Goal: Transaction & Acquisition: Book appointment/travel/reservation

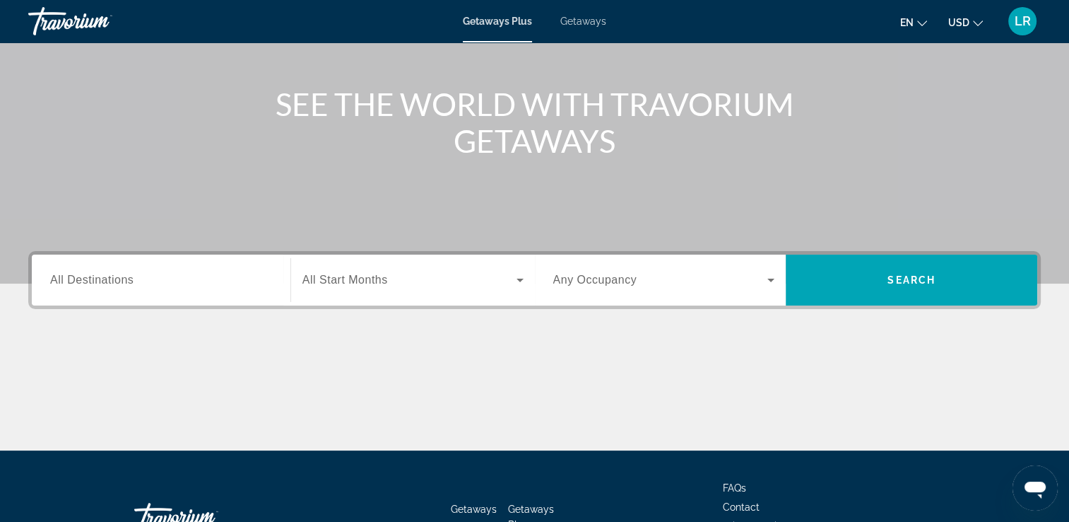
scroll to position [141, 0]
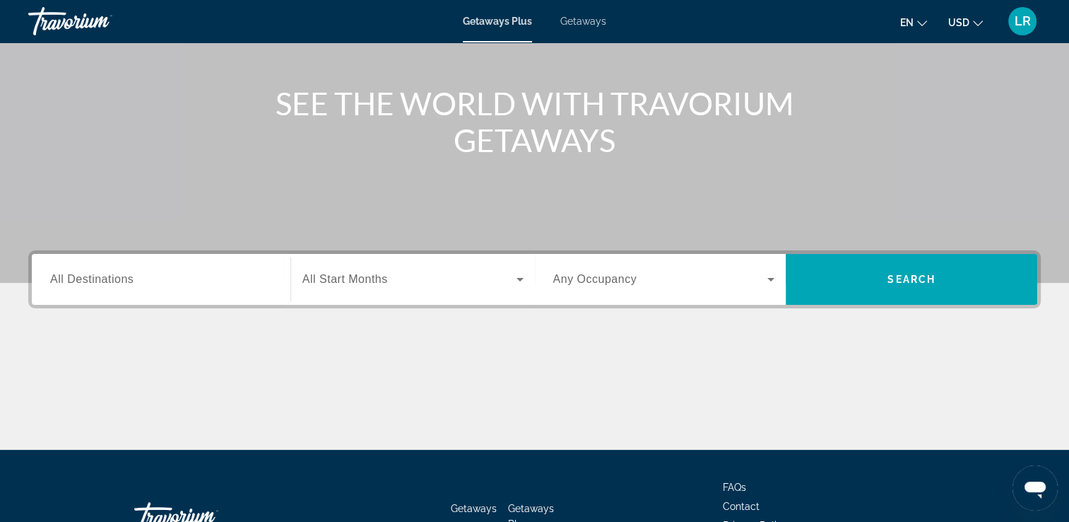
click at [93, 266] on div "Search widget" at bounding box center [161, 279] width 222 height 40
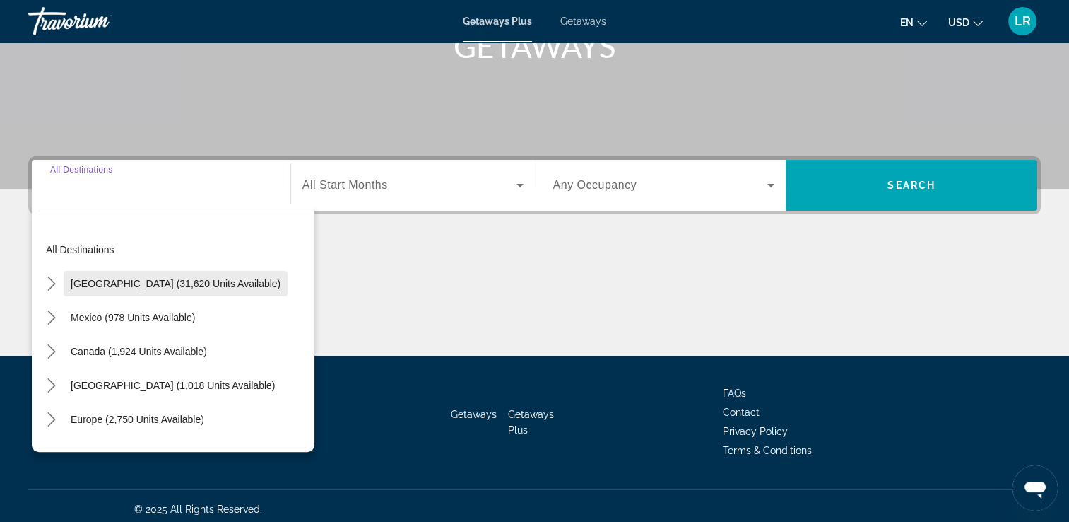
scroll to position [242, 0]
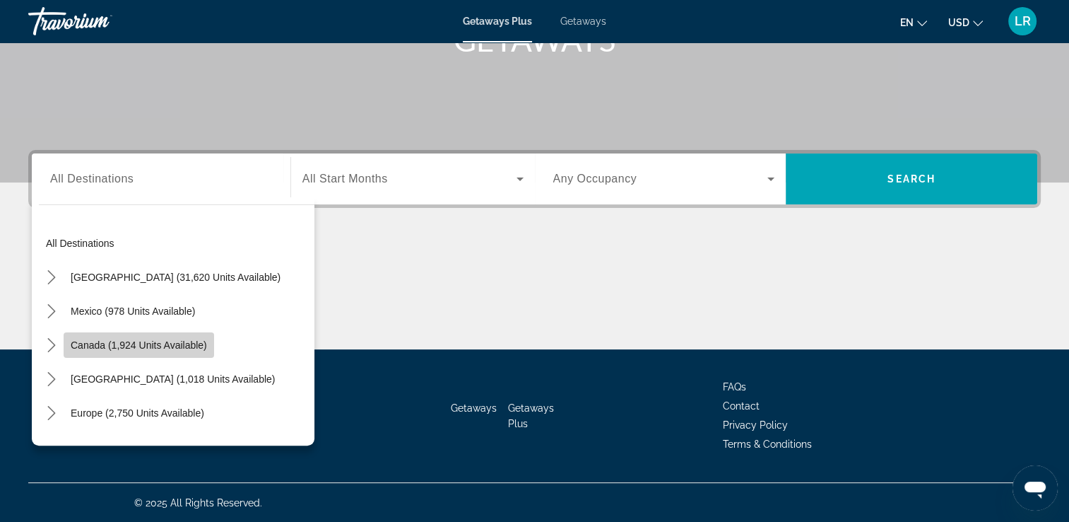
click at [149, 346] on span "Canada (1,924 units available)" at bounding box center [139, 344] width 136 height 11
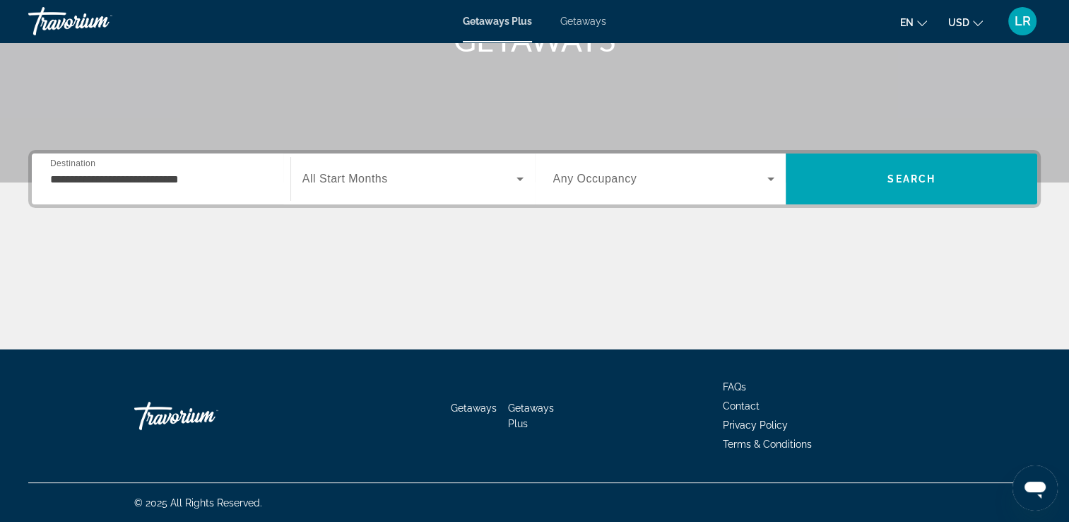
click at [419, 194] on div "Search widget" at bounding box center [412, 179] width 221 height 40
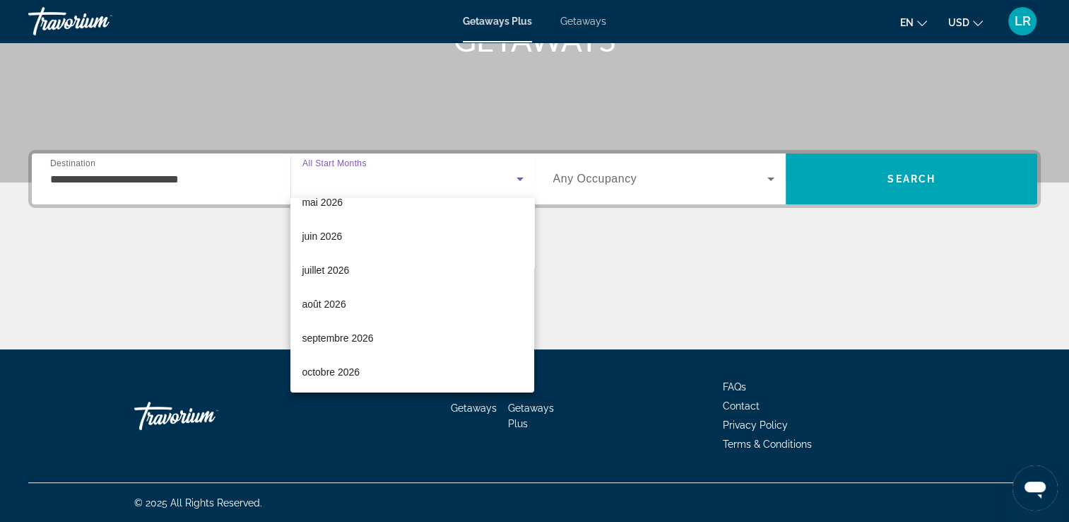
scroll to position [291, 0]
click at [359, 307] on mat-option "août 2026" at bounding box center [412, 302] width 244 height 34
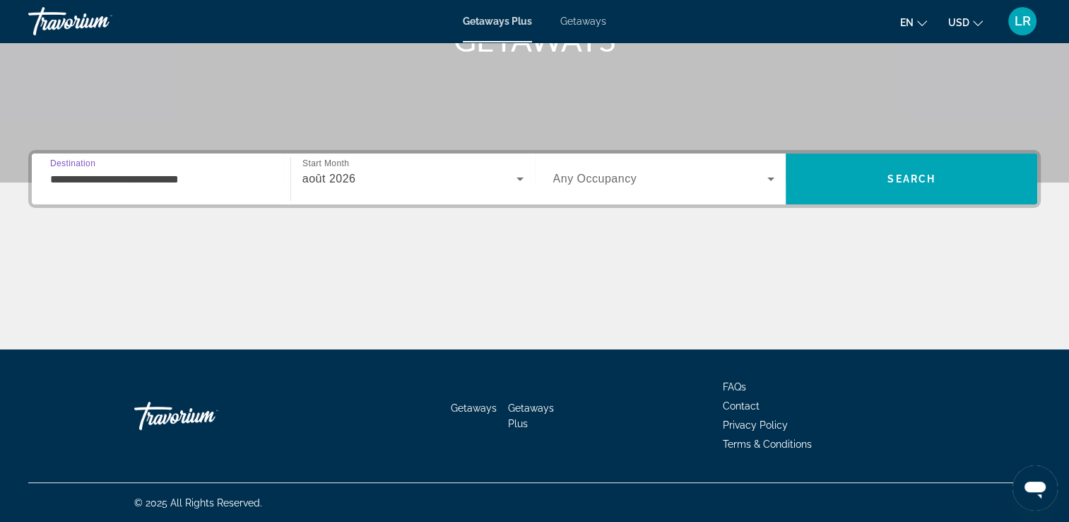
click at [267, 182] on input "**********" at bounding box center [161, 179] width 222 height 17
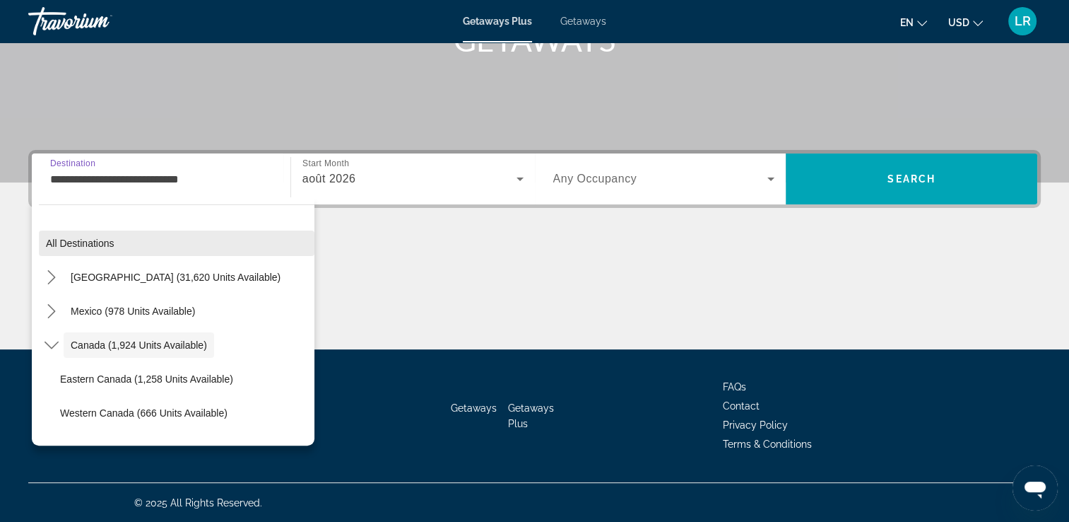
scroll to position [16, 0]
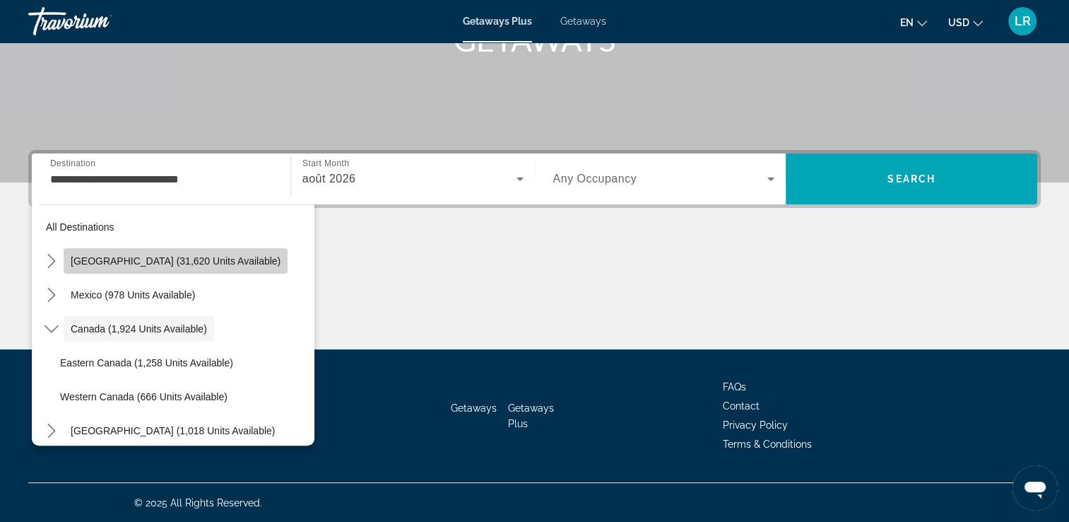
click at [225, 263] on span "[GEOGRAPHIC_DATA] (31,620 units available)" at bounding box center [176, 260] width 210 height 11
type input "**********"
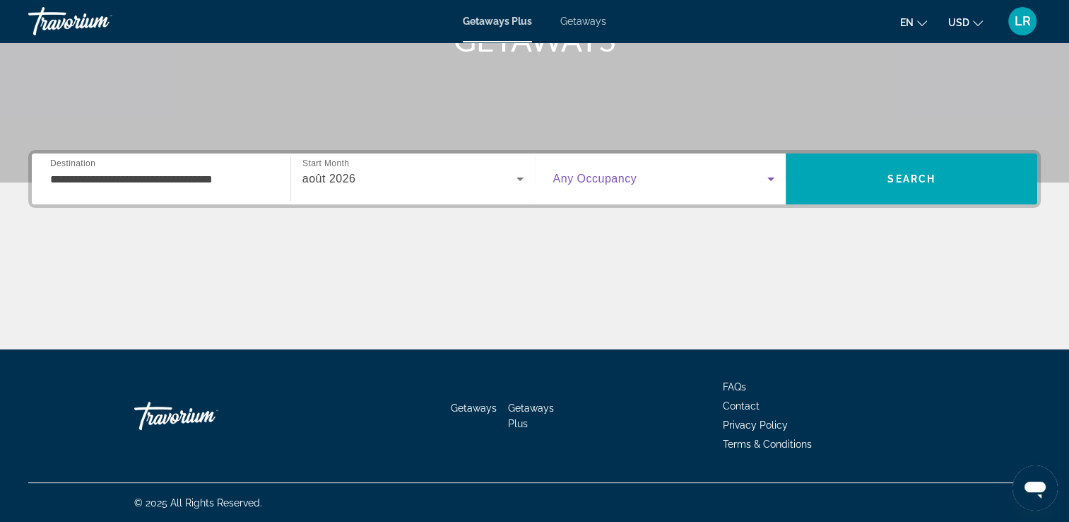
click at [770, 175] on icon "Search widget" at bounding box center [770, 178] width 17 height 17
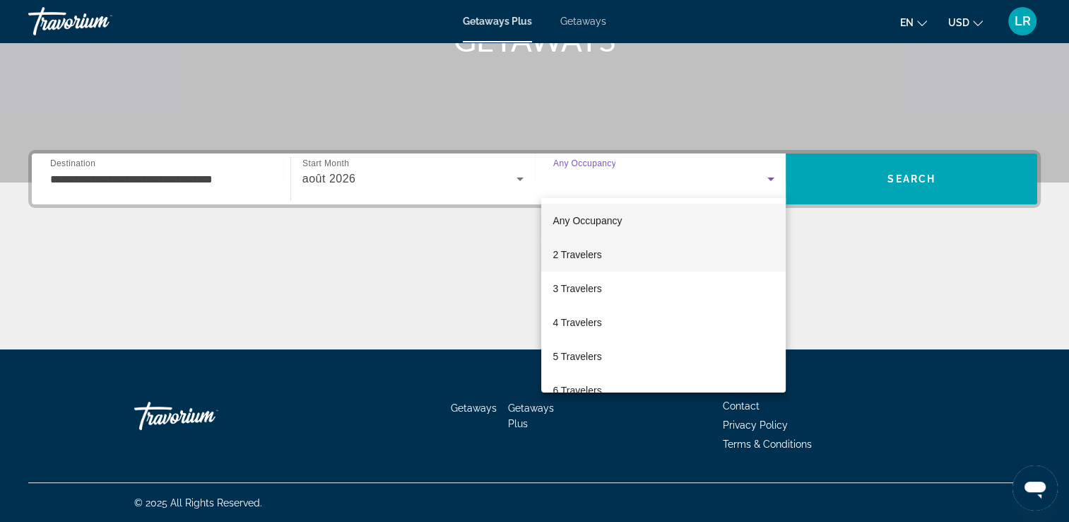
click at [720, 247] on mat-option "2 Travelers" at bounding box center [663, 254] width 245 height 34
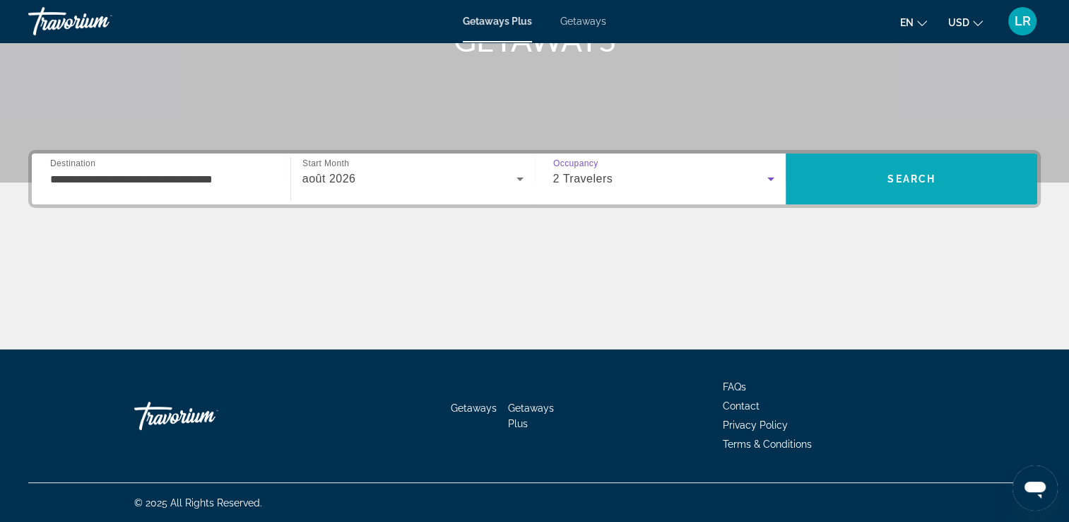
click at [920, 175] on span "Search" at bounding box center [912, 178] width 48 height 11
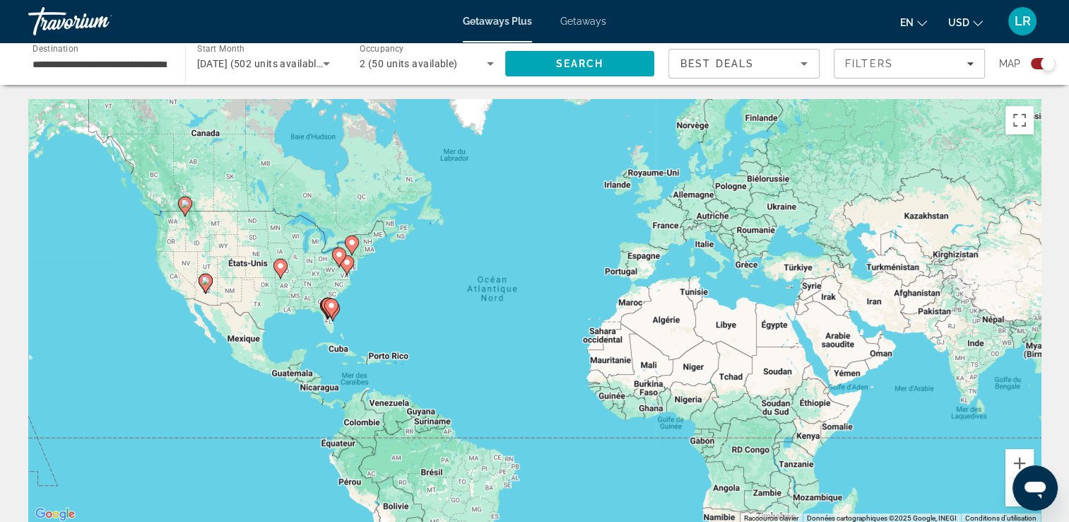
click at [926, 22] on icon "Change language" at bounding box center [922, 23] width 10 height 10
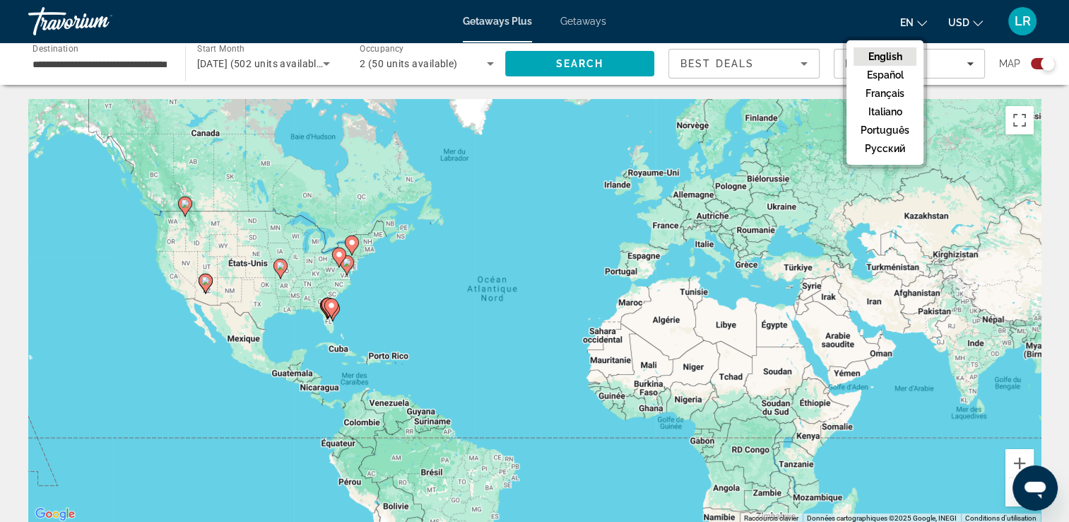
click at [897, 88] on button "Français" at bounding box center [885, 93] width 63 height 18
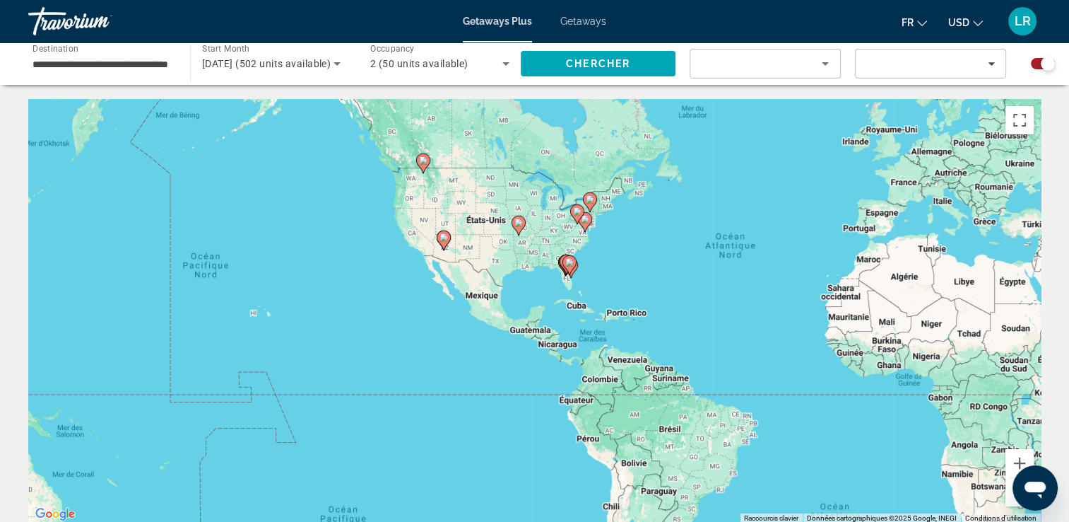
drag, startPoint x: 418, startPoint y: 281, endPoint x: 629, endPoint y: 232, distance: 216.2
click at [629, 232] on div "Pour activer le glissement avec le clavier, appuyez sur Alt+Entrée. Une fois ce…" at bounding box center [534, 311] width 1013 height 424
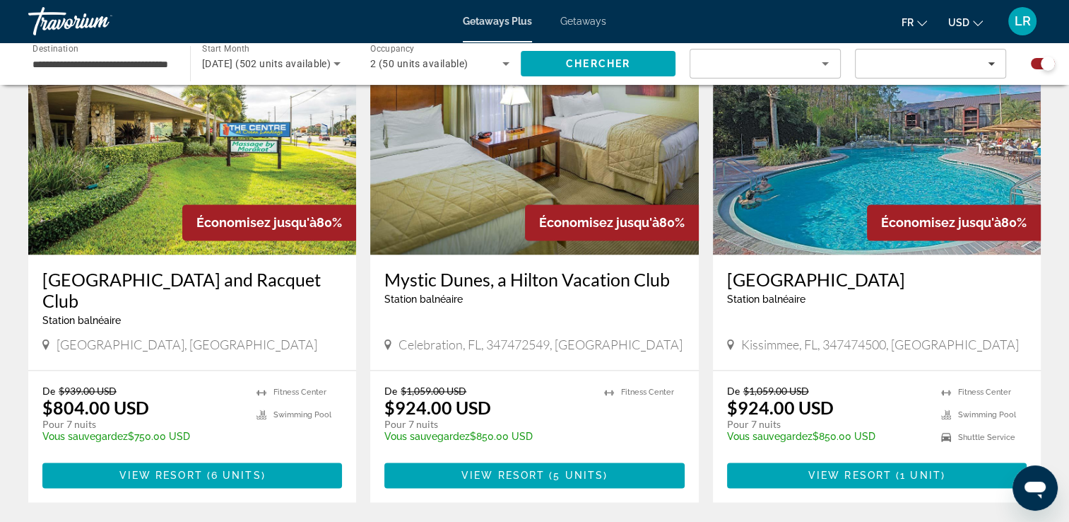
scroll to position [2120, 0]
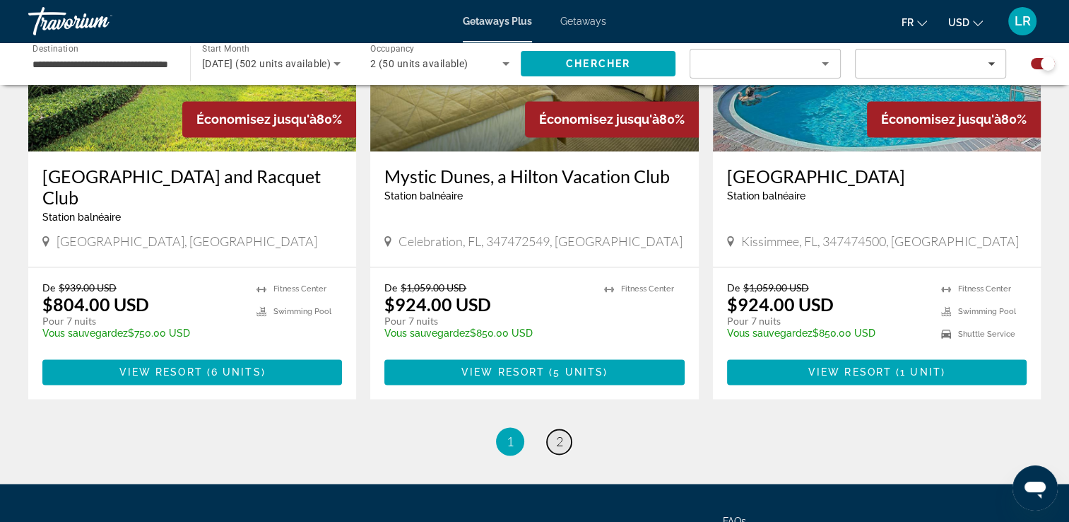
click at [551, 429] on link "page 2" at bounding box center [559, 441] width 25 height 25
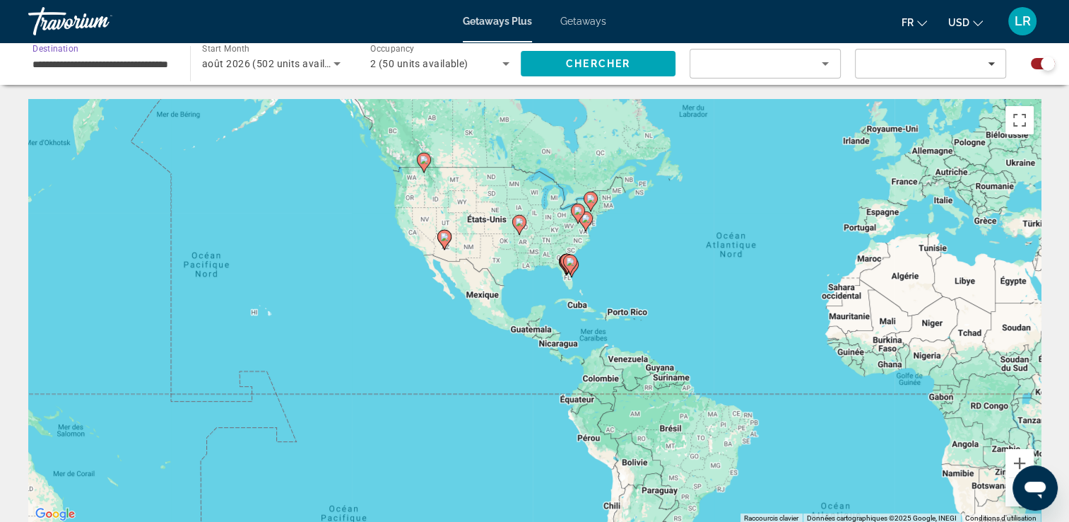
click at [141, 66] on input "**********" at bounding box center [102, 64] width 139 height 17
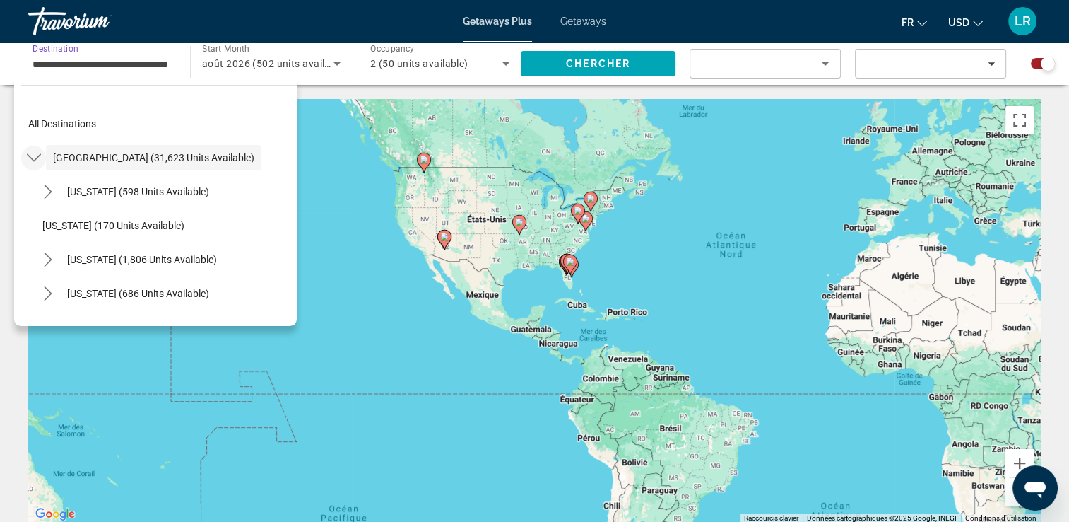
click at [28, 165] on mat-icon "Toggle United States (31,623 units available) submenu" at bounding box center [33, 158] width 25 height 25
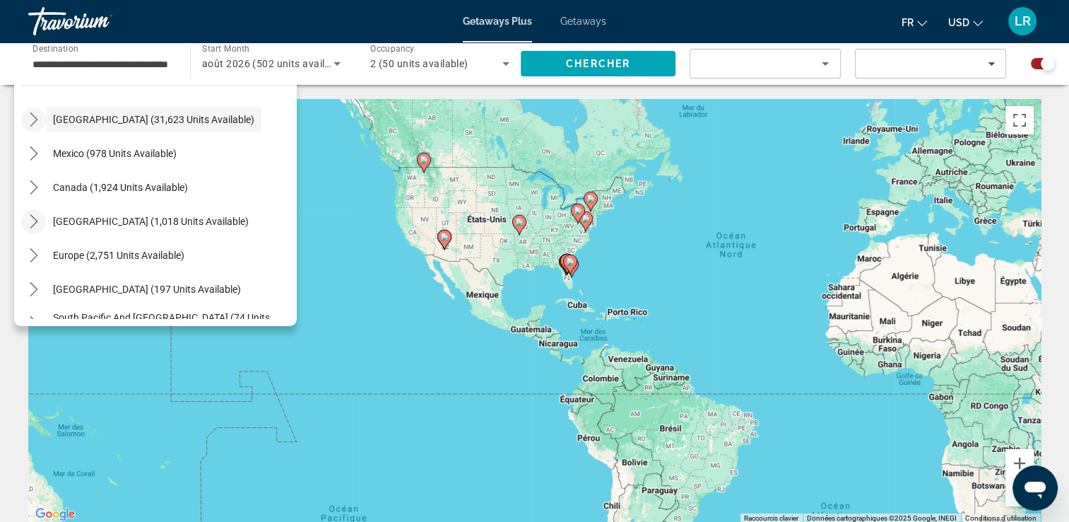
scroll to position [17, 0]
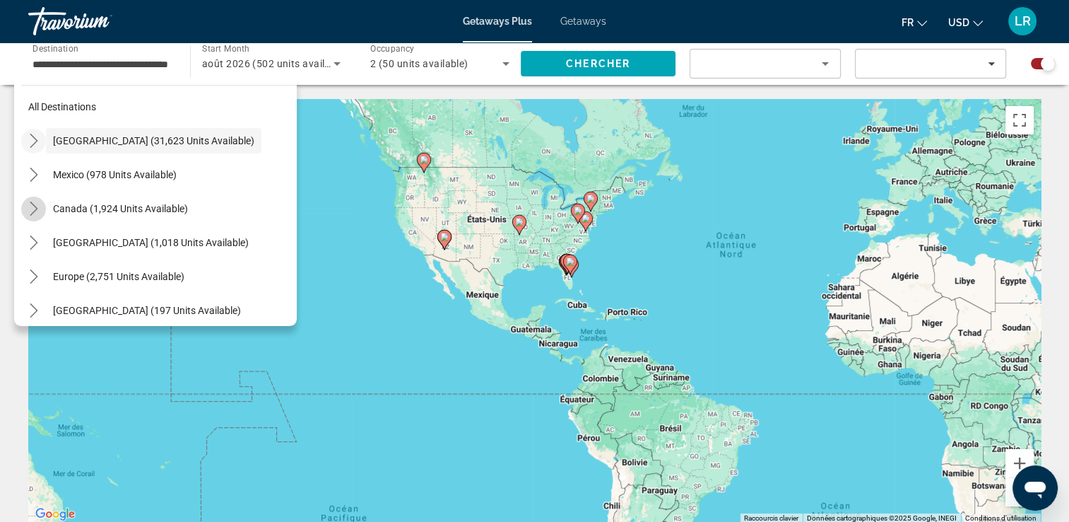
click at [34, 215] on mat-icon "Toggle Canada (1,924 units available) submenu" at bounding box center [33, 208] width 25 height 25
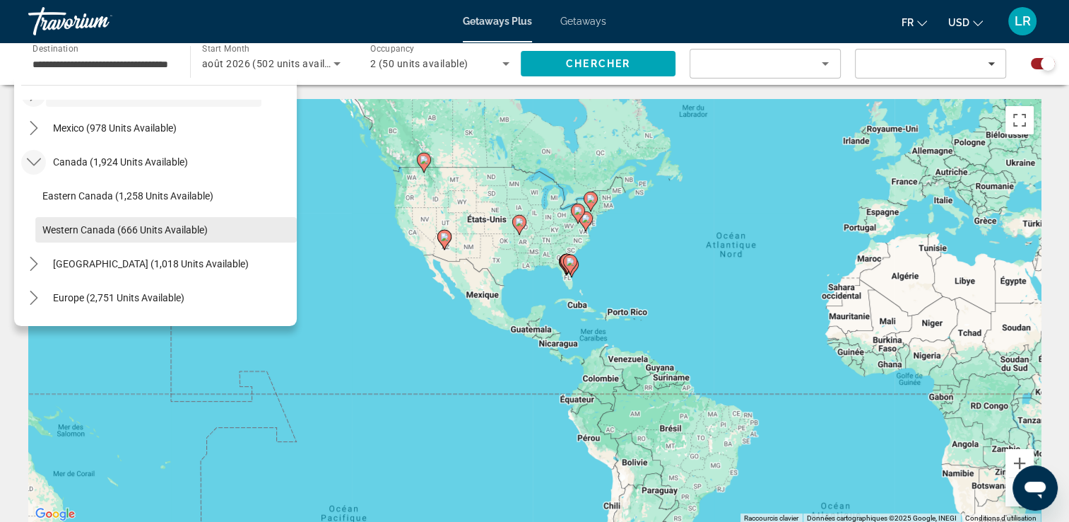
scroll to position [88, 0]
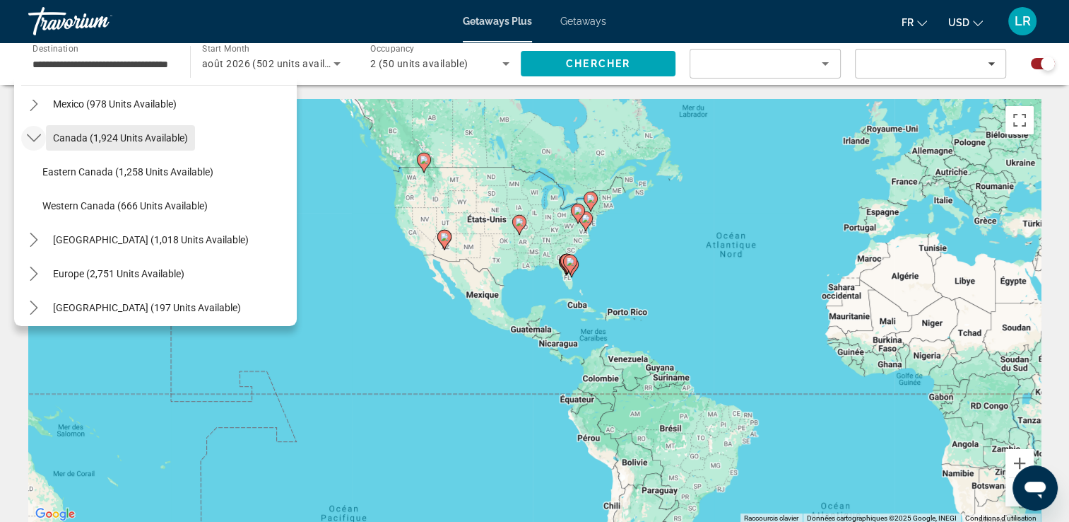
click at [102, 149] on span "Select destination: Canada (1,924 units available)" at bounding box center [120, 138] width 149 height 34
type input "**********"
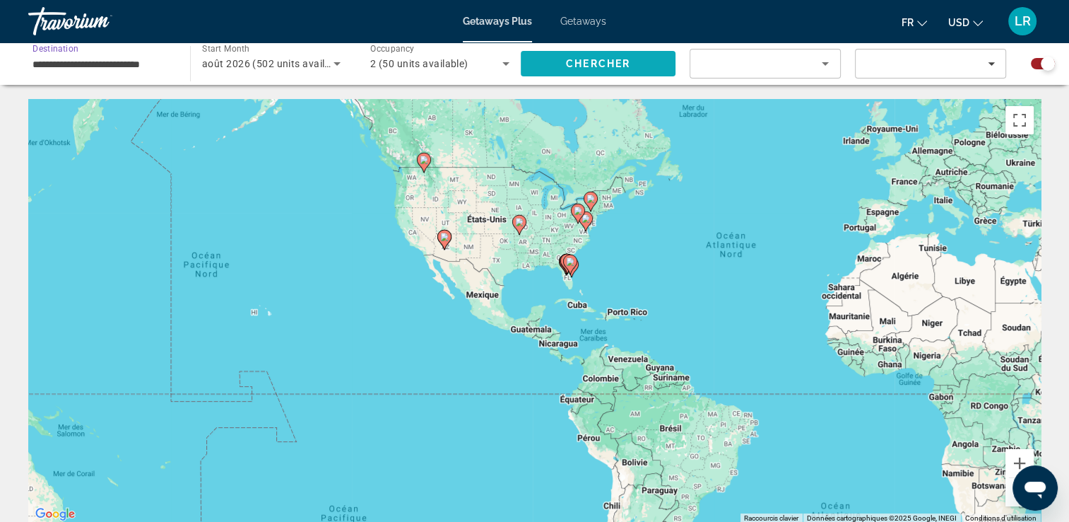
click at [574, 71] on span "Search" at bounding box center [598, 64] width 155 height 34
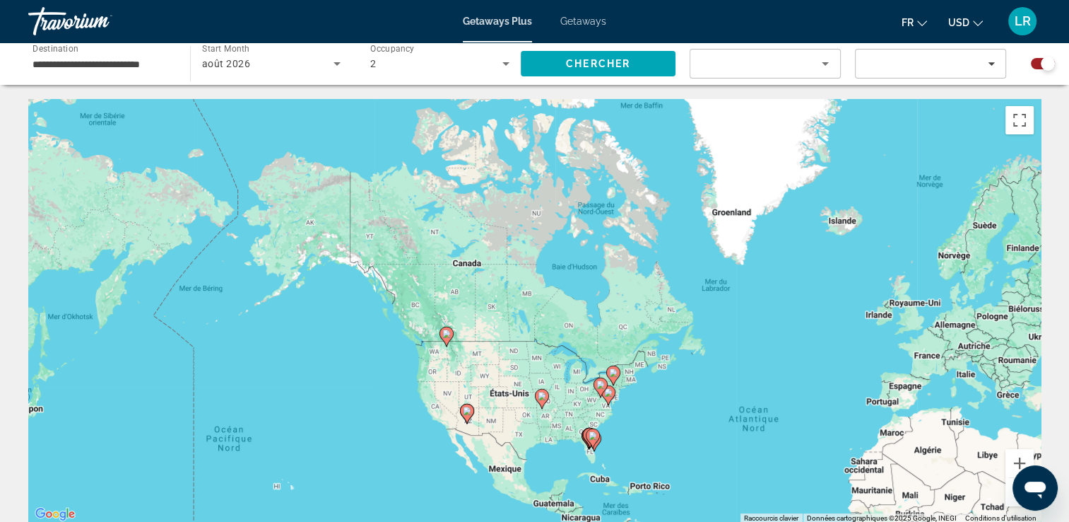
drag, startPoint x: 575, startPoint y: 154, endPoint x: 597, endPoint y: 329, distance: 176.7
click at [597, 329] on div "Pour activer le glissement avec le clavier, appuyez sur Alt+Entrée. Une fois ce…" at bounding box center [534, 311] width 1013 height 424
click at [589, 75] on span "Search" at bounding box center [598, 64] width 155 height 34
click at [587, 65] on span "Chercher" at bounding box center [598, 63] width 64 height 11
click at [227, 66] on span "août 2026" at bounding box center [226, 63] width 48 height 11
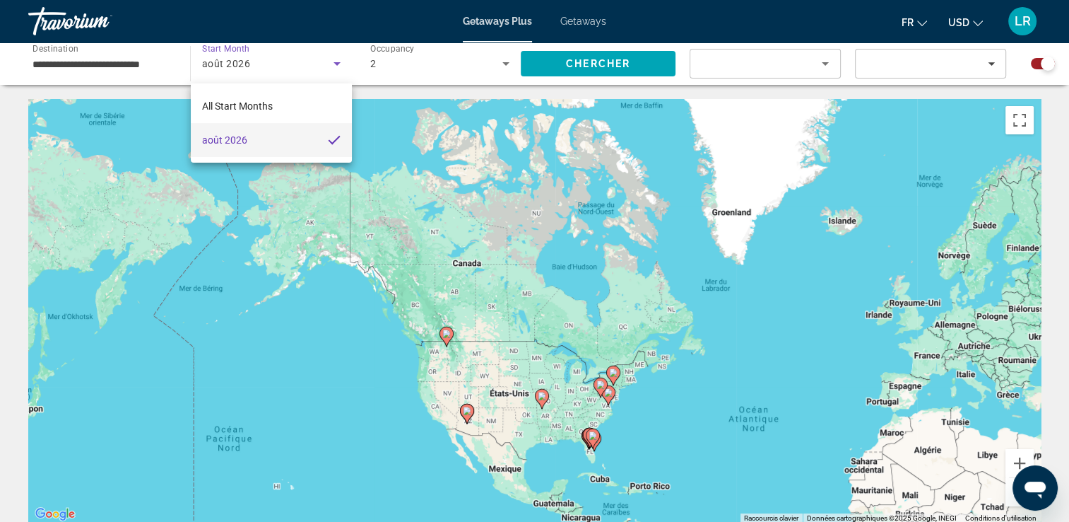
click at [303, 72] on div at bounding box center [534, 261] width 1069 height 522
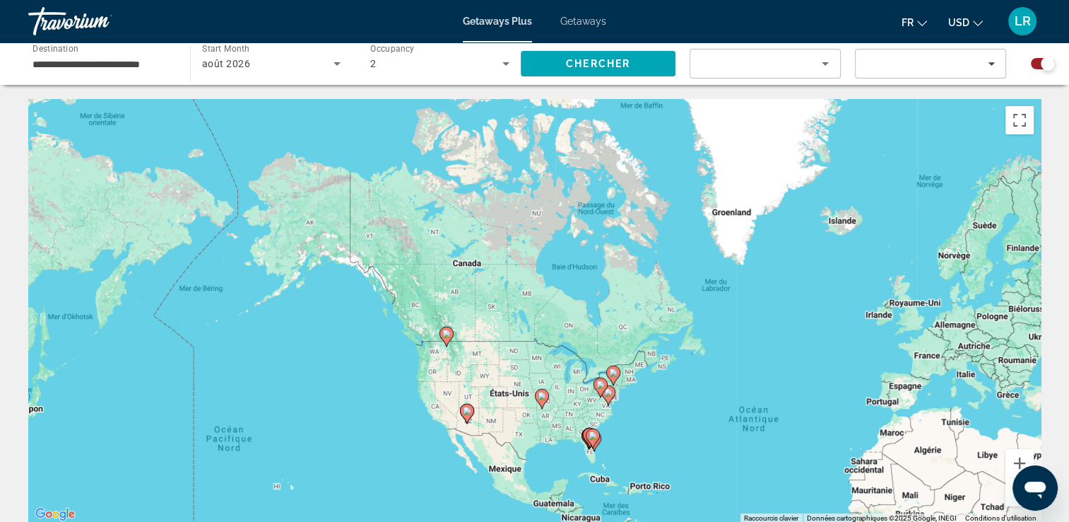
click at [307, 71] on div "août 2026" at bounding box center [267, 63] width 131 height 17
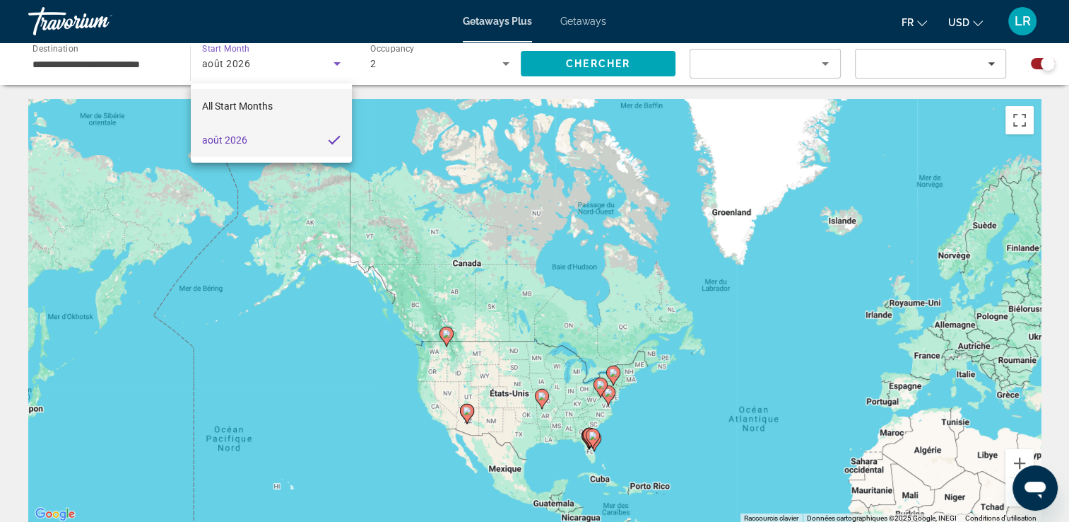
click at [298, 107] on mat-option "All Start Months" at bounding box center [271, 106] width 161 height 34
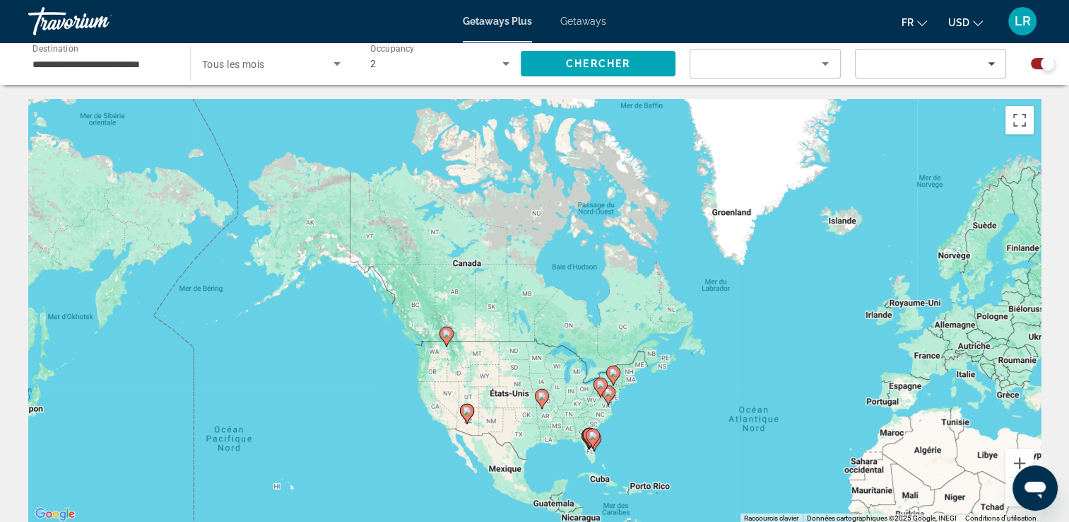
click at [322, 74] on div "Search widget" at bounding box center [271, 64] width 139 height 40
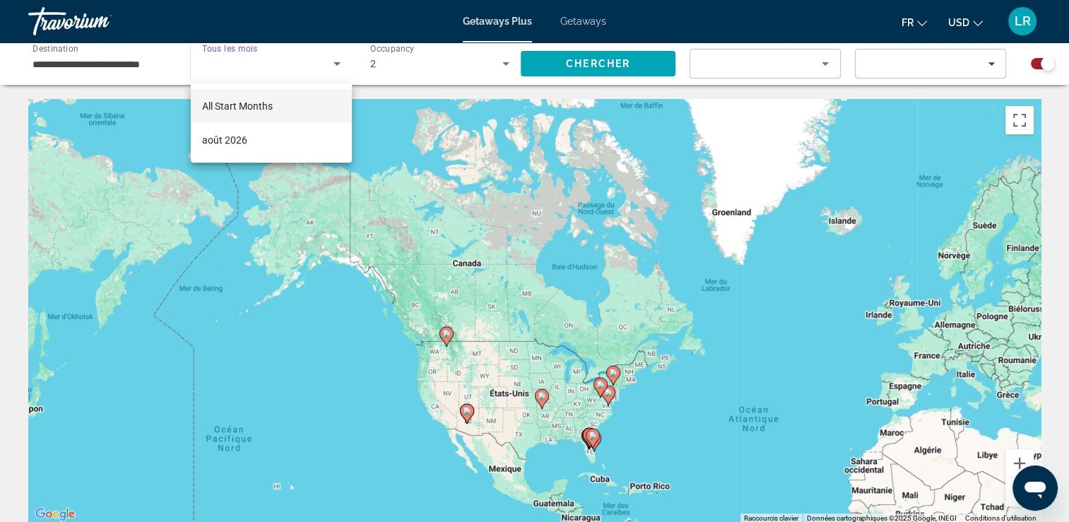
click at [575, 21] on div at bounding box center [534, 261] width 1069 height 522
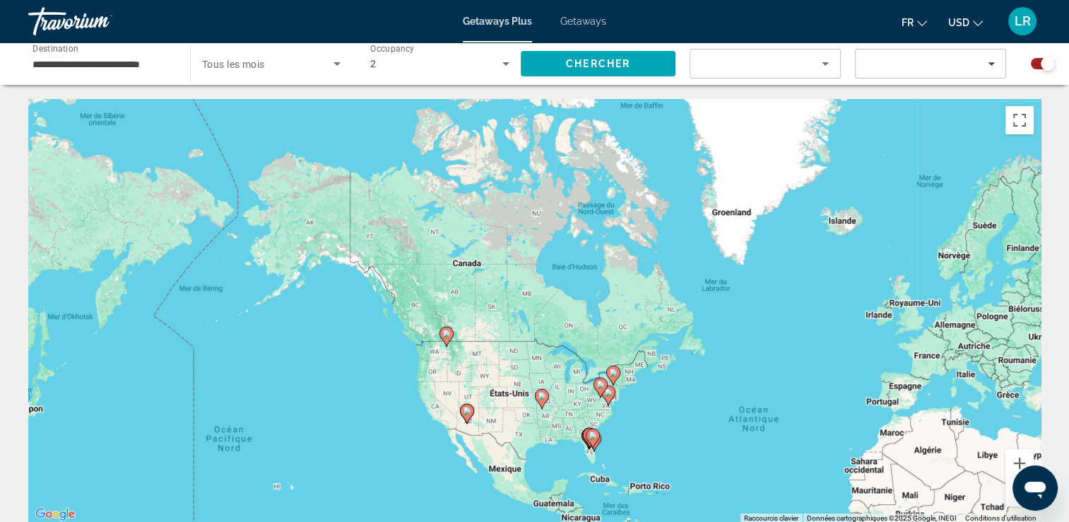
click at [575, 21] on span "Getaways" at bounding box center [583, 21] width 46 height 11
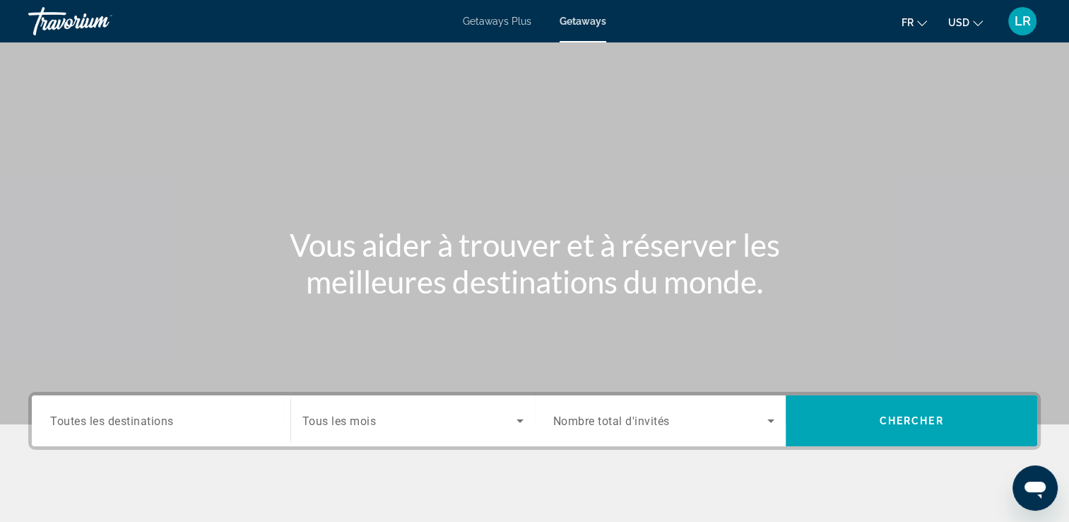
click at [500, 23] on span "Getaways Plus" at bounding box center [497, 21] width 69 height 11
click at [125, 424] on span "Toutes les destinations" at bounding box center [112, 419] width 124 height 13
click at [125, 424] on input "Destination Toutes les destinations" at bounding box center [161, 421] width 222 height 17
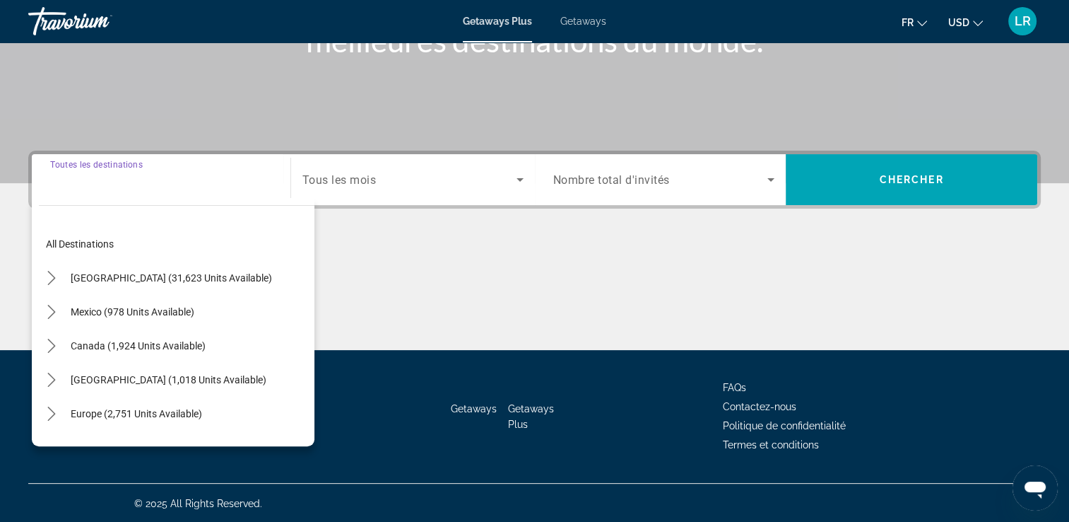
scroll to position [242, 0]
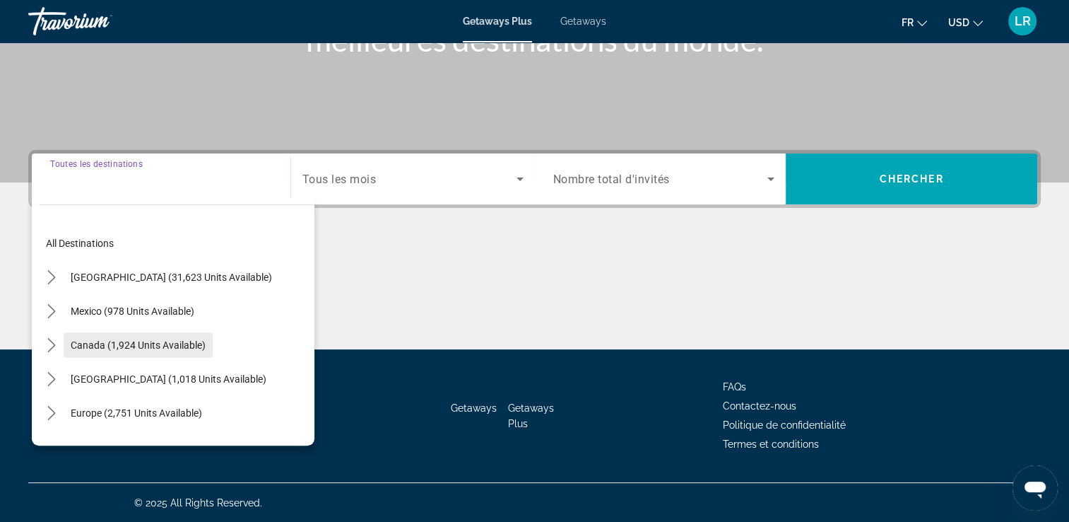
click at [94, 343] on span "Canada (1,924 units available)" at bounding box center [138, 344] width 135 height 11
type input "**********"
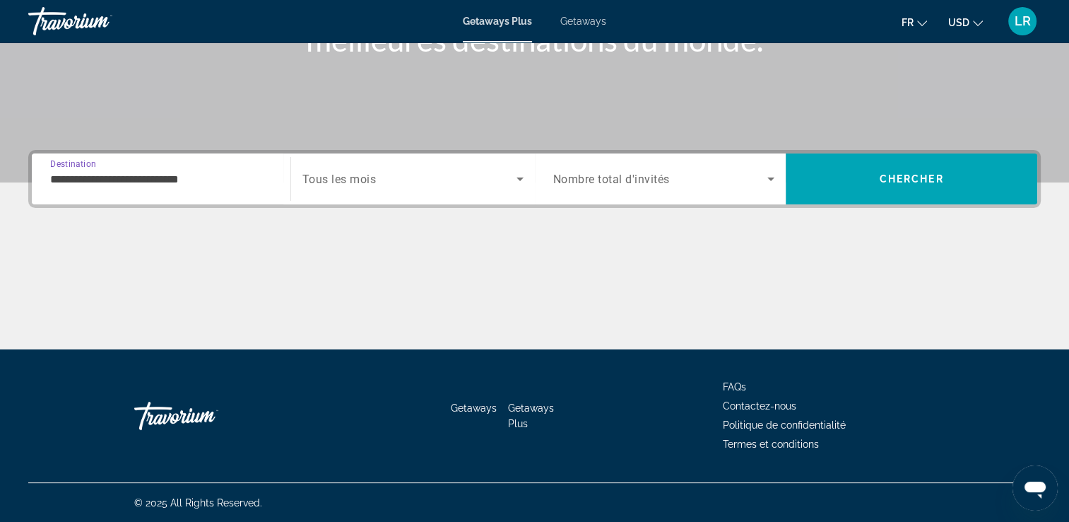
click at [452, 189] on div "Search widget" at bounding box center [412, 179] width 221 height 40
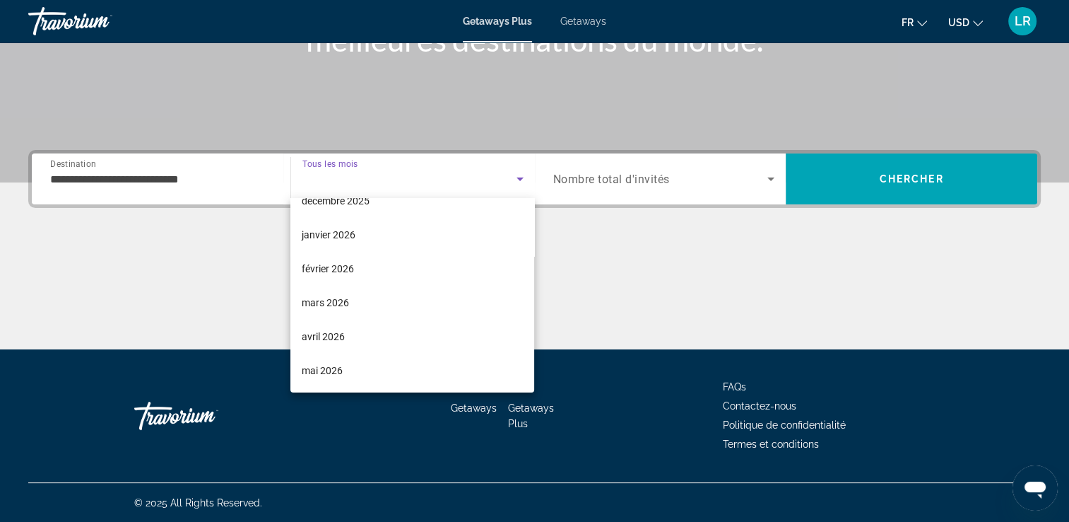
scroll to position [124, 0]
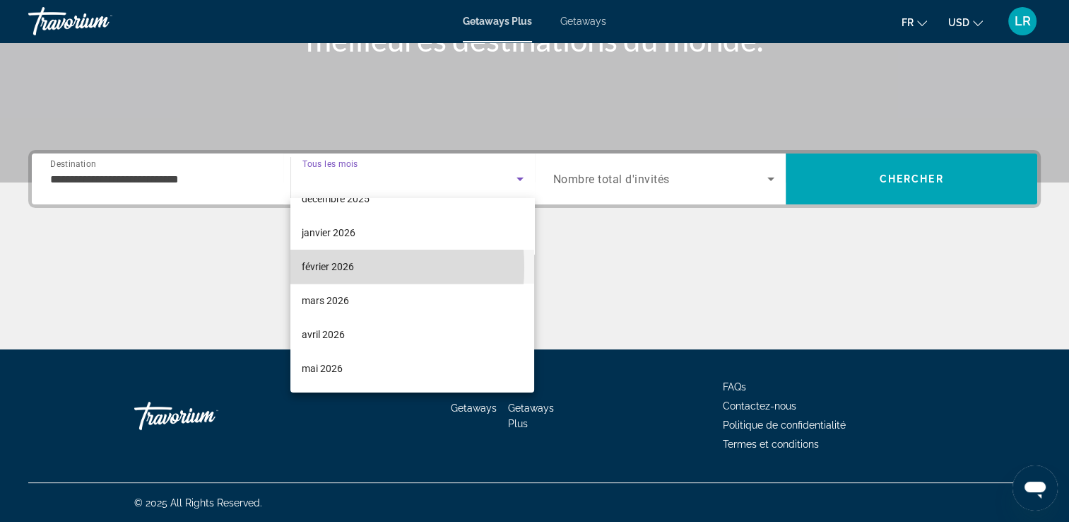
click at [305, 268] on span "février 2026" at bounding box center [328, 266] width 52 height 17
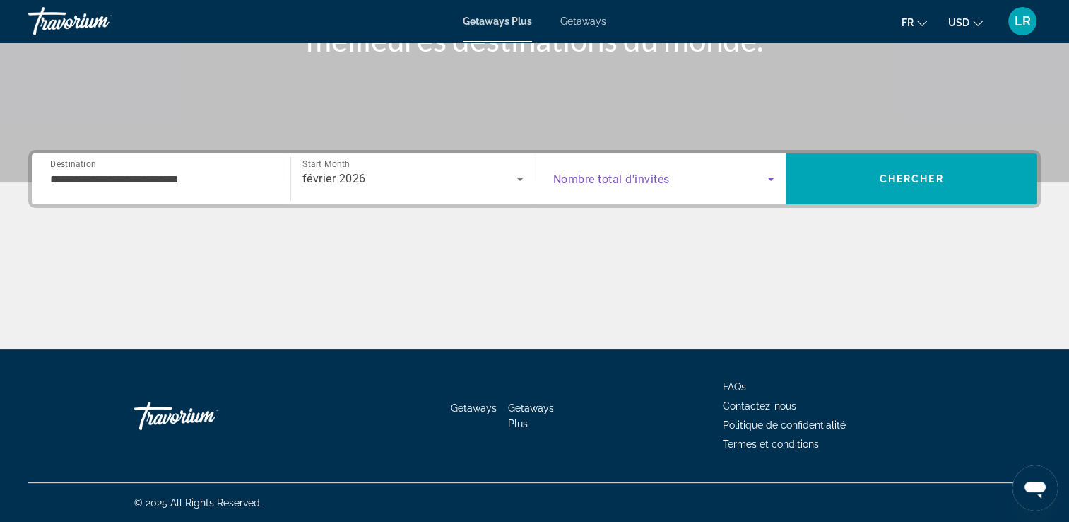
click at [760, 184] on span "Search widget" at bounding box center [660, 178] width 215 height 17
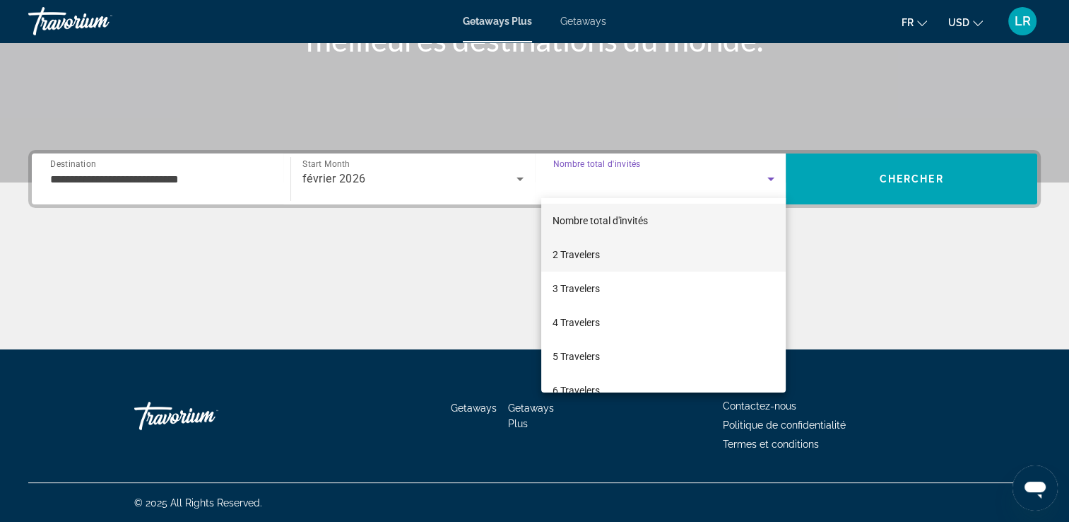
click at [707, 249] on mat-option "2 Travelers" at bounding box center [663, 254] width 245 height 34
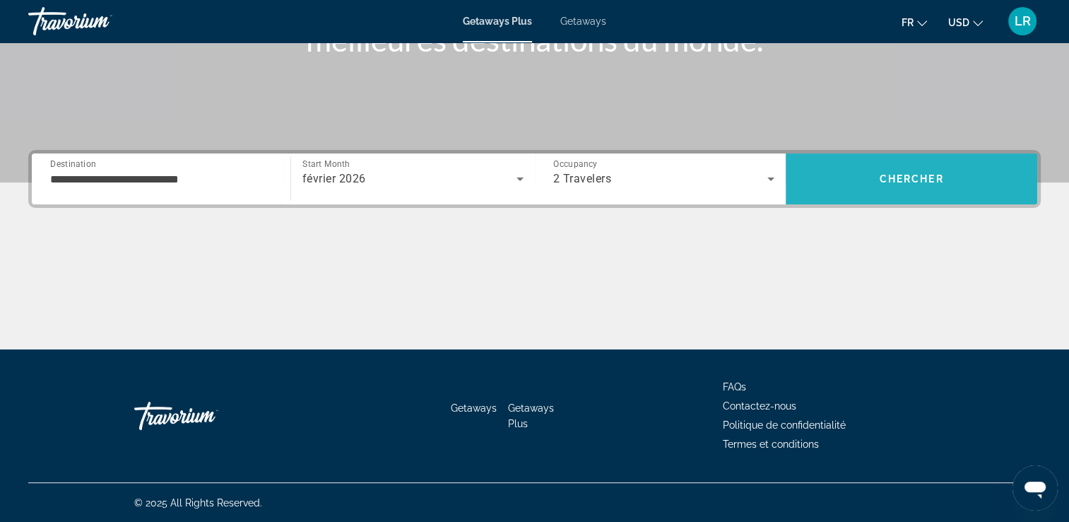
click at [926, 168] on span "Search" at bounding box center [912, 179] width 252 height 34
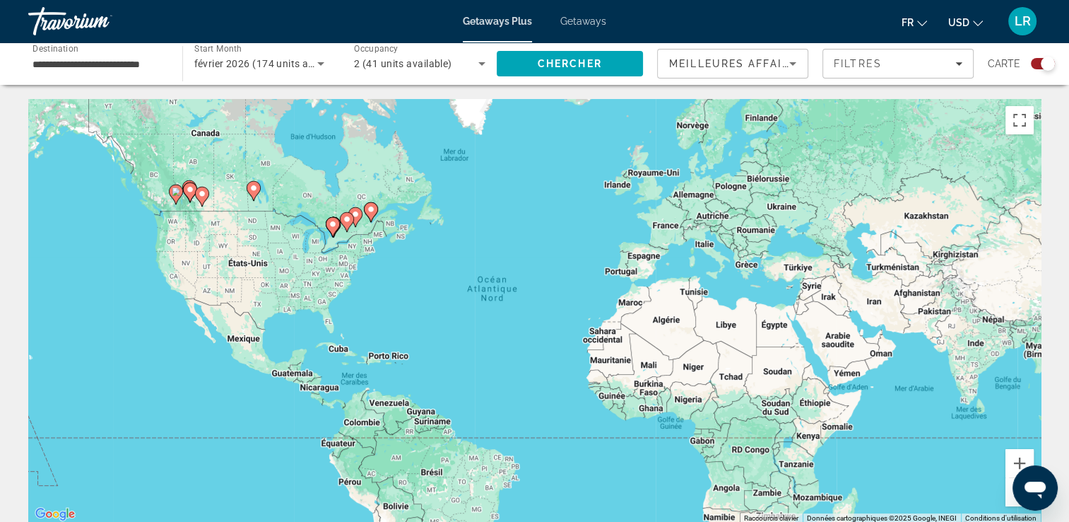
click at [578, 16] on span "Getaways" at bounding box center [583, 21] width 46 height 11
